Goal: Information Seeking & Learning: Learn about a topic

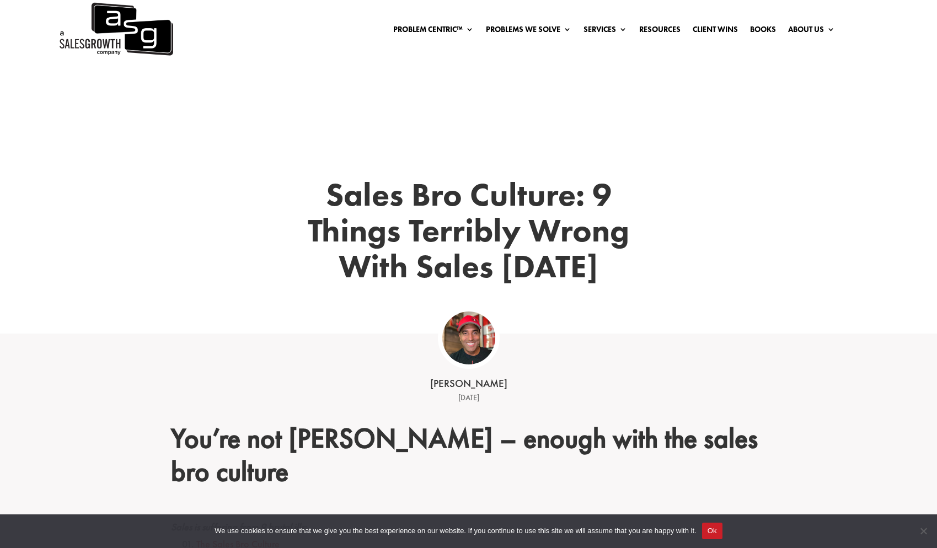
click at [147, 38] on img at bounding box center [115, 29] width 115 height 58
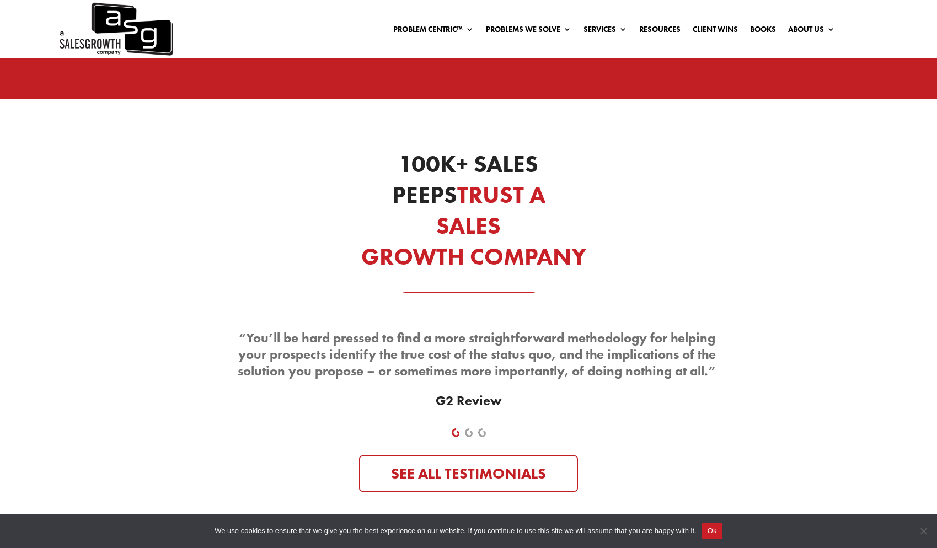
scroll to position [3373, 0]
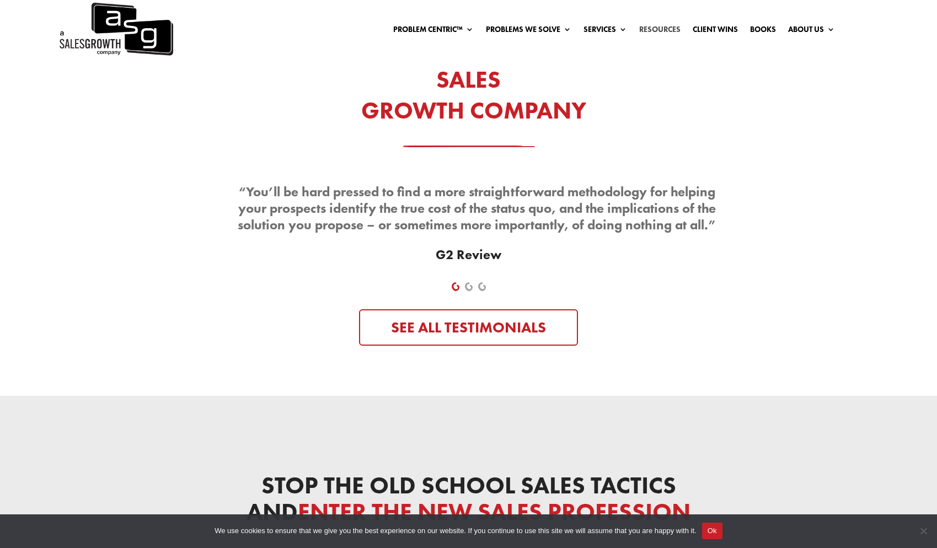
click at [650, 29] on link "Resources" at bounding box center [659, 31] width 41 height 12
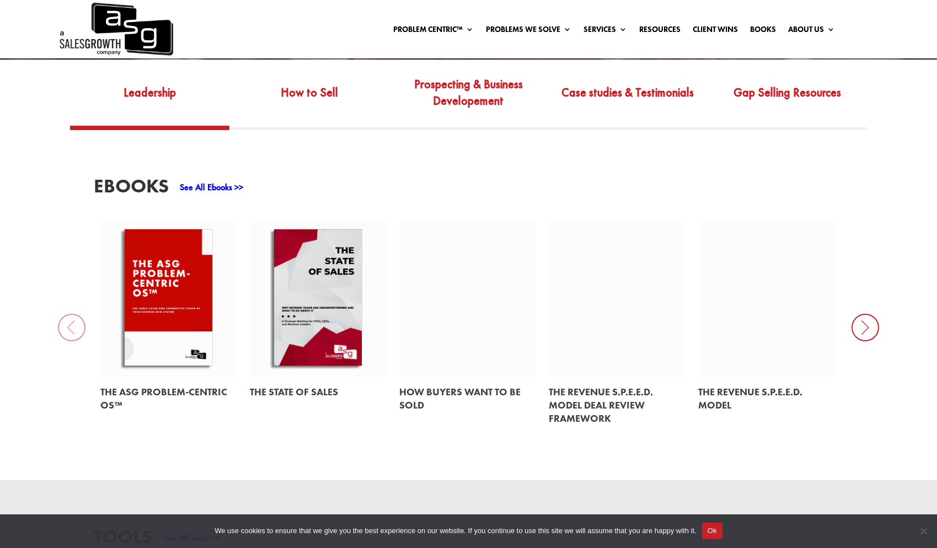
scroll to position [447, 0]
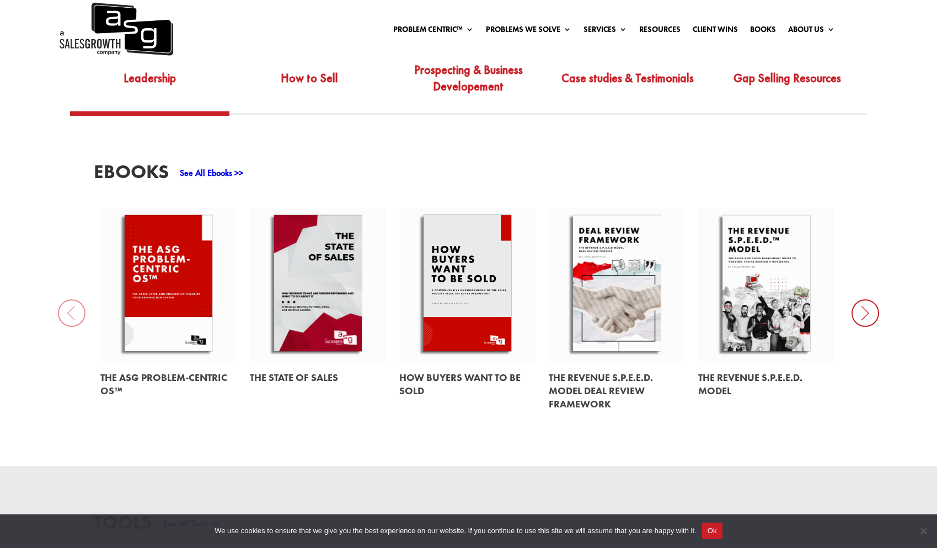
click at [862, 318] on icon at bounding box center [865, 313] width 28 height 28
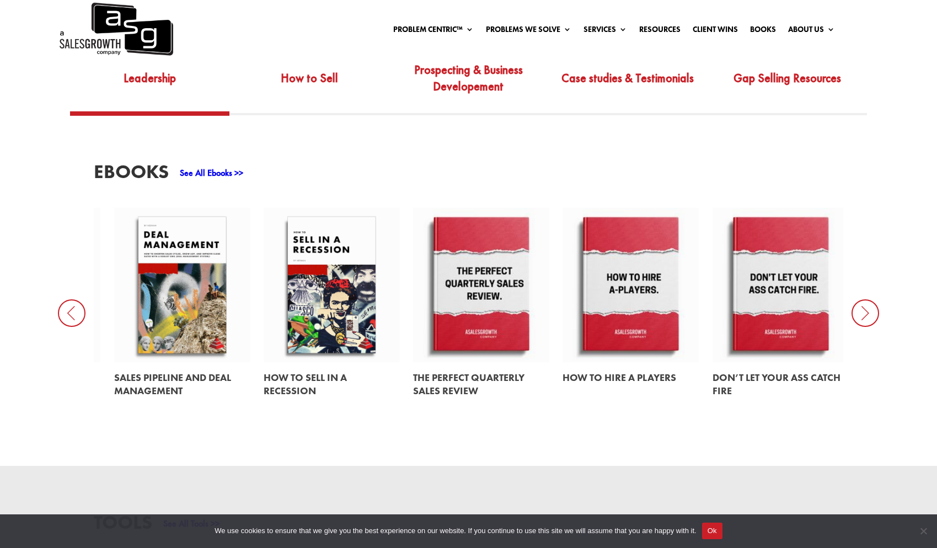
click at [862, 318] on icon at bounding box center [865, 313] width 28 height 28
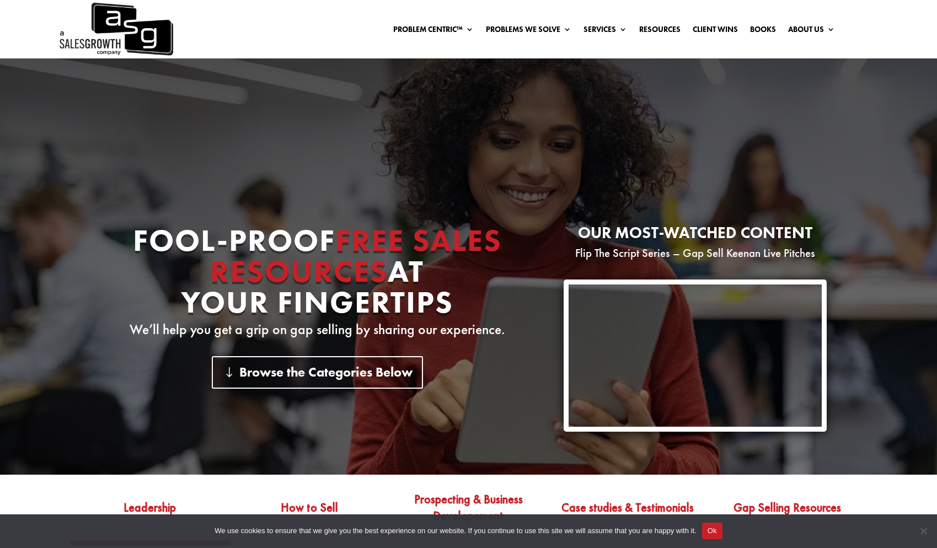
scroll to position [0, 0]
